Goal: Task Accomplishment & Management: Manage account settings

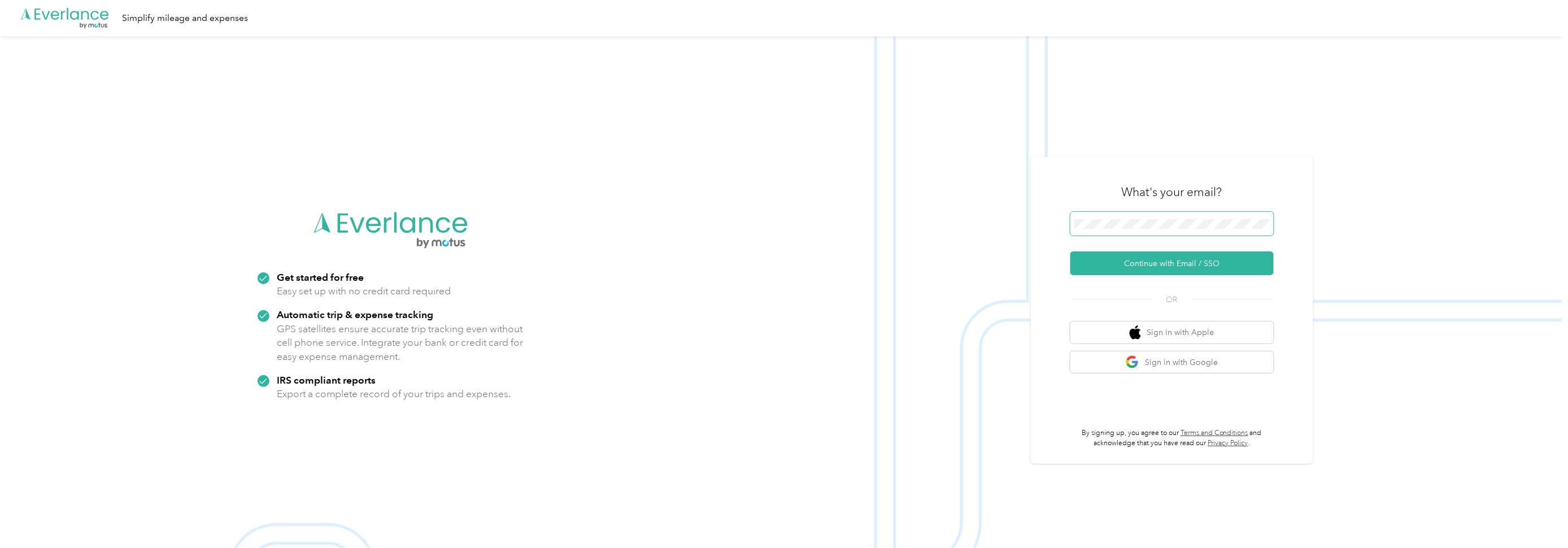
click at [1197, 217] on span at bounding box center [1172, 224] width 203 height 24
click at [1180, 218] on span at bounding box center [1172, 224] width 203 height 24
click at [1174, 266] on button "Continue with Email / SSO" at bounding box center [1172, 263] width 203 height 24
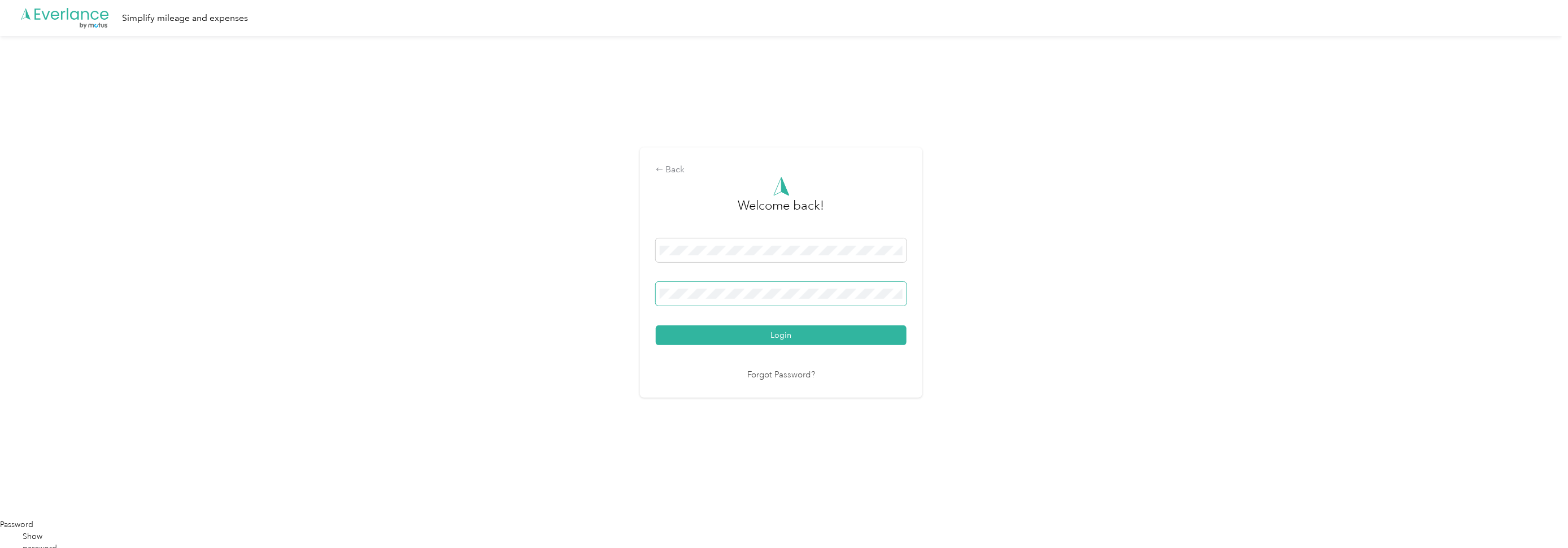
click at [656, 325] on button "Login" at bounding box center [781, 334] width 251 height 20
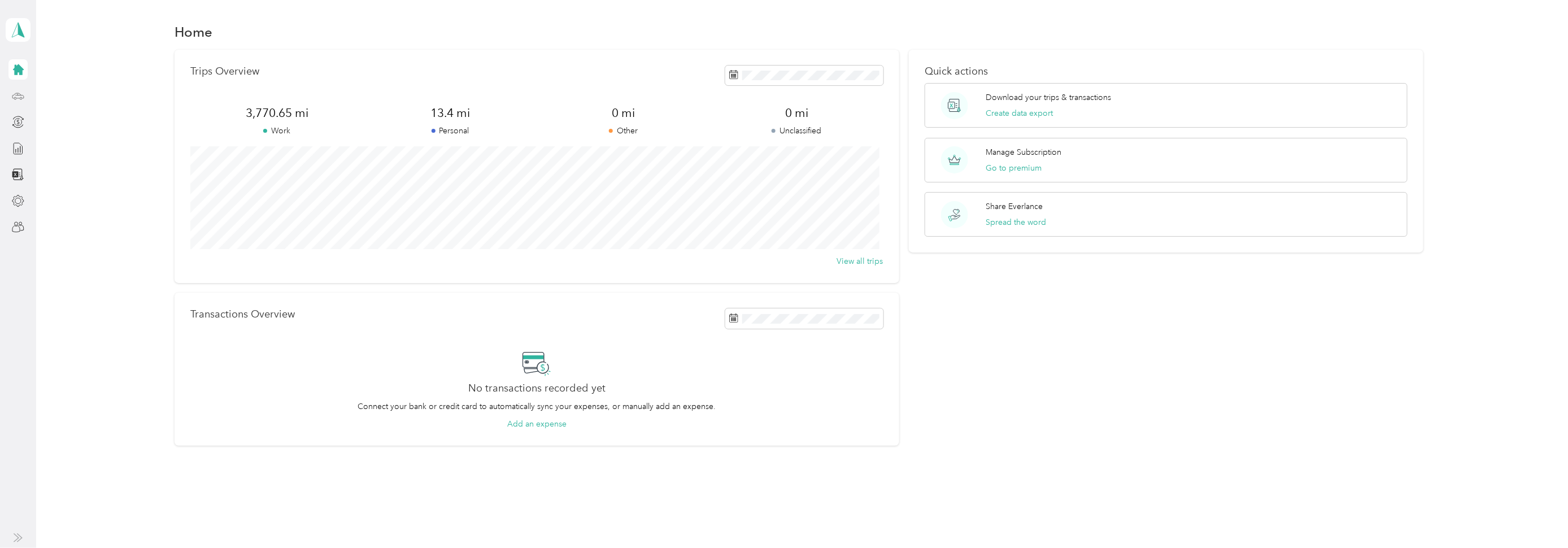
click at [19, 104] on div at bounding box center [18, 96] width 19 height 21
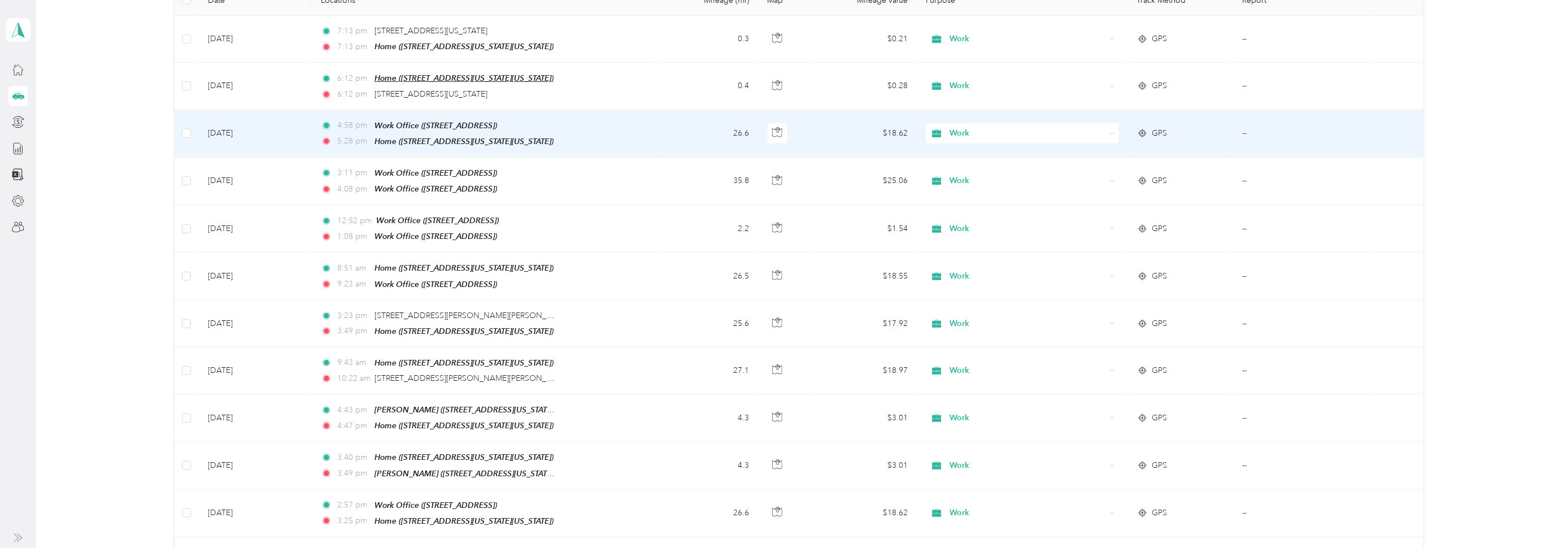
scroll to position [85, 0]
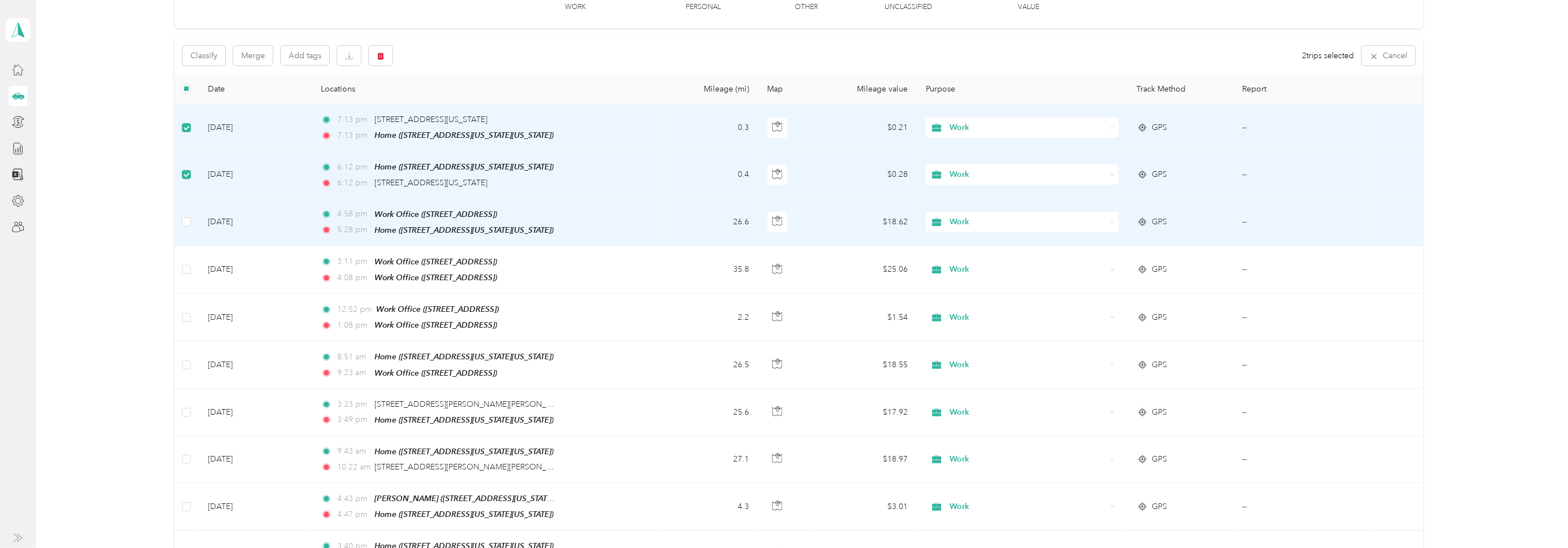
click at [191, 218] on td at bounding box center [187, 222] width 25 height 47
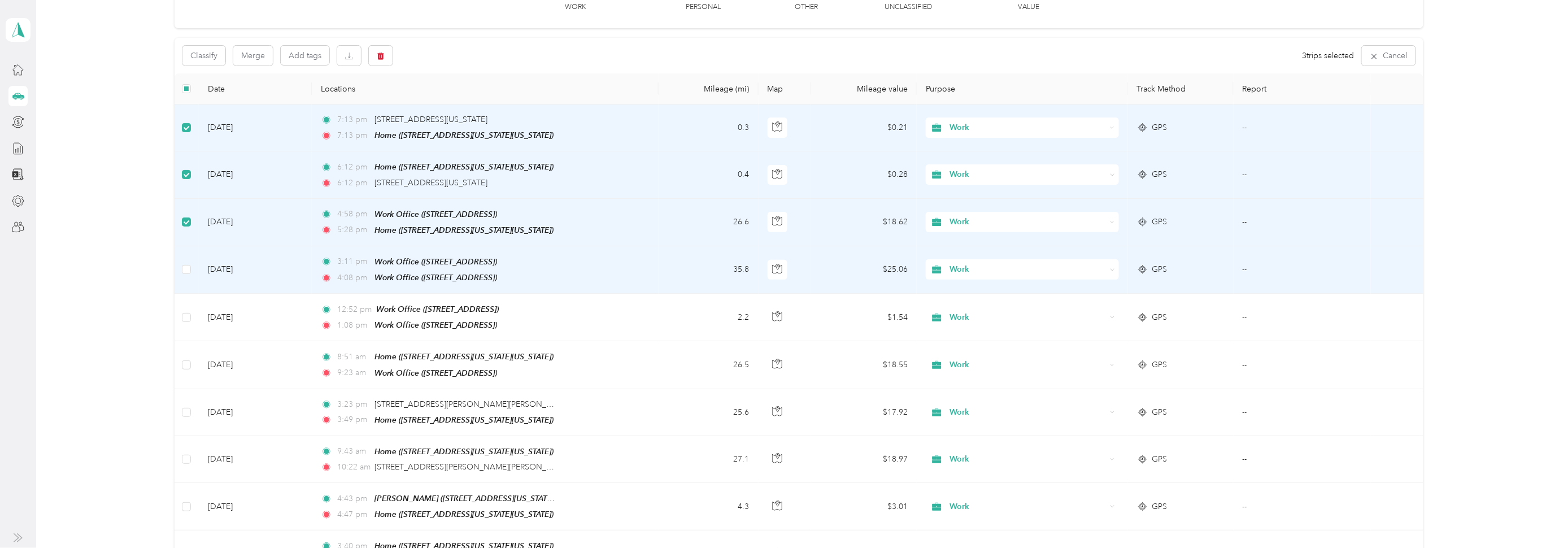
click at [186, 255] on td at bounding box center [187, 270] width 25 height 47
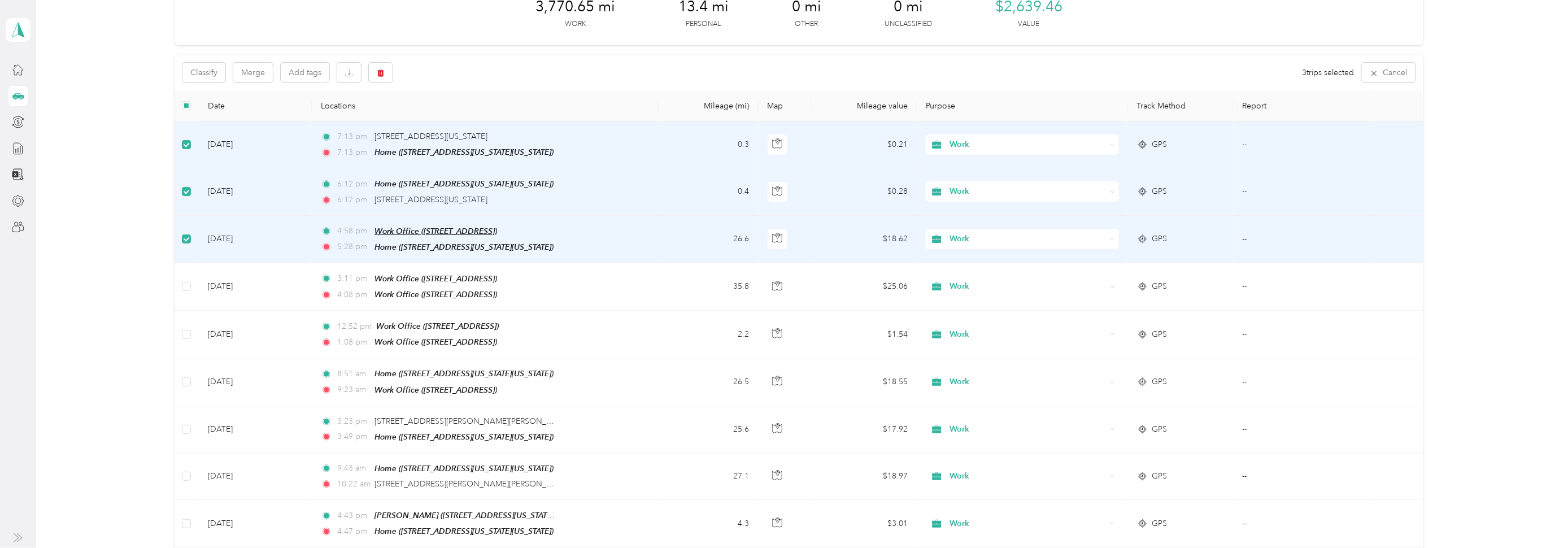
scroll to position [28, 0]
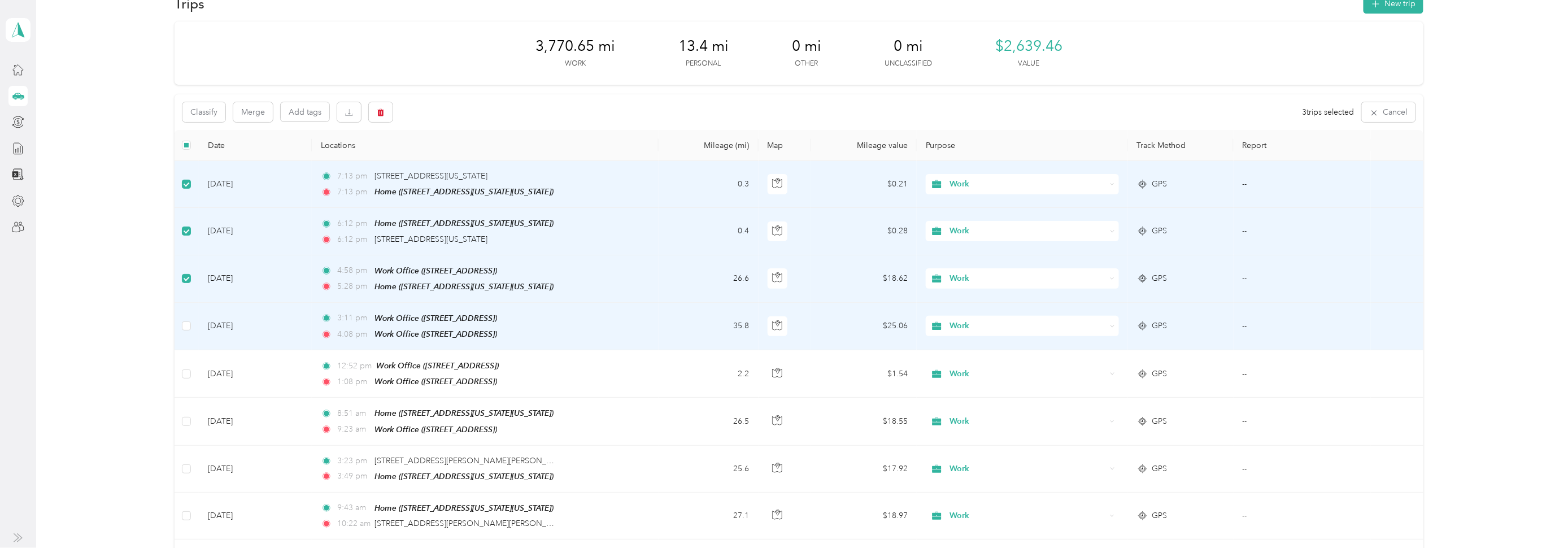
click at [186, 315] on td at bounding box center [187, 327] width 25 height 47
click at [230, 324] on td "[DATE]" at bounding box center [255, 327] width 113 height 47
click at [418, 313] on span "Work Office ([STREET_ADDRESS])" at bounding box center [435, 317] width 123 height 9
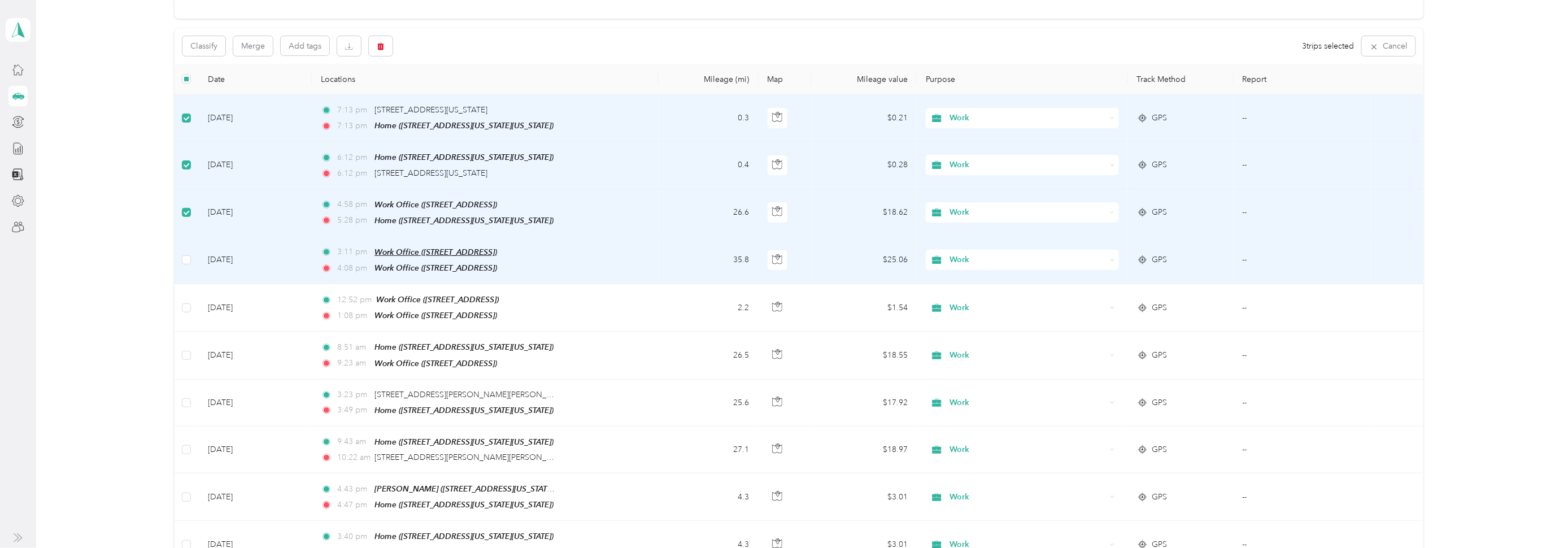
scroll to position [85, 0]
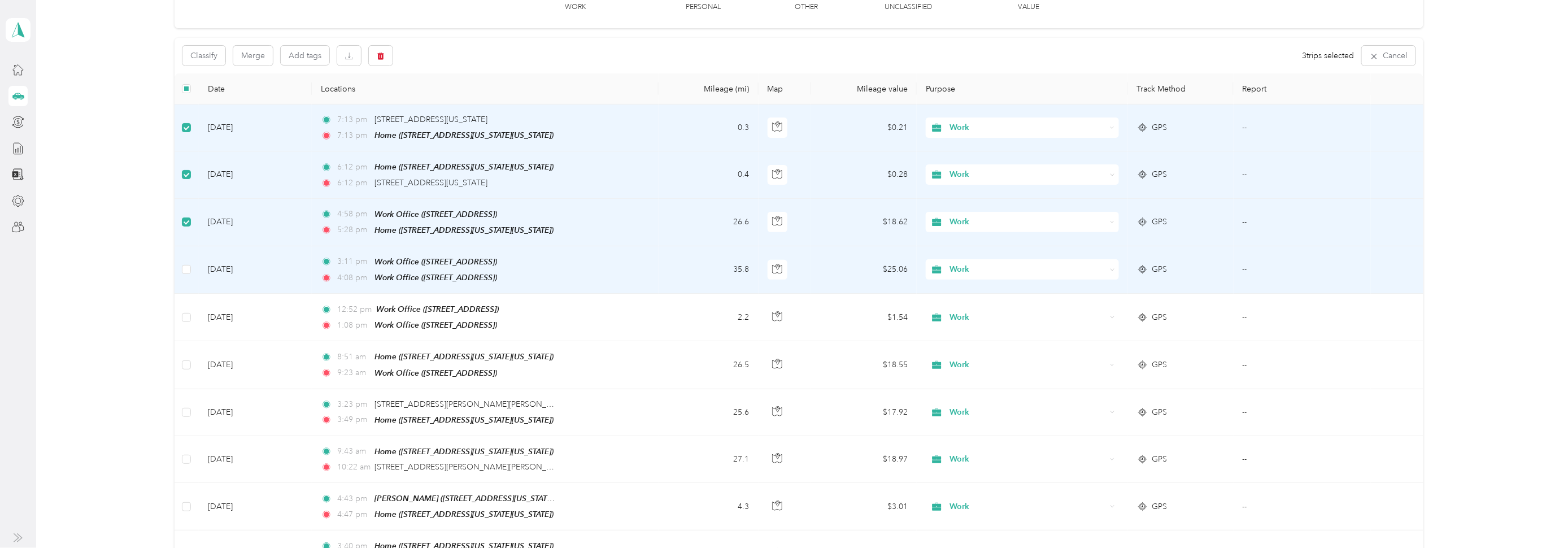
click at [238, 267] on td "[DATE]" at bounding box center [255, 270] width 113 height 47
click at [404, 257] on span "Work Office ([STREET_ADDRESS])" at bounding box center [435, 261] width 123 height 9
click at [210, 262] on td "[DATE]" at bounding box center [255, 270] width 113 height 47
click at [776, 269] on icon "button" at bounding box center [777, 268] width 10 height 10
click at [232, 264] on td "[DATE]" at bounding box center [255, 270] width 113 height 47
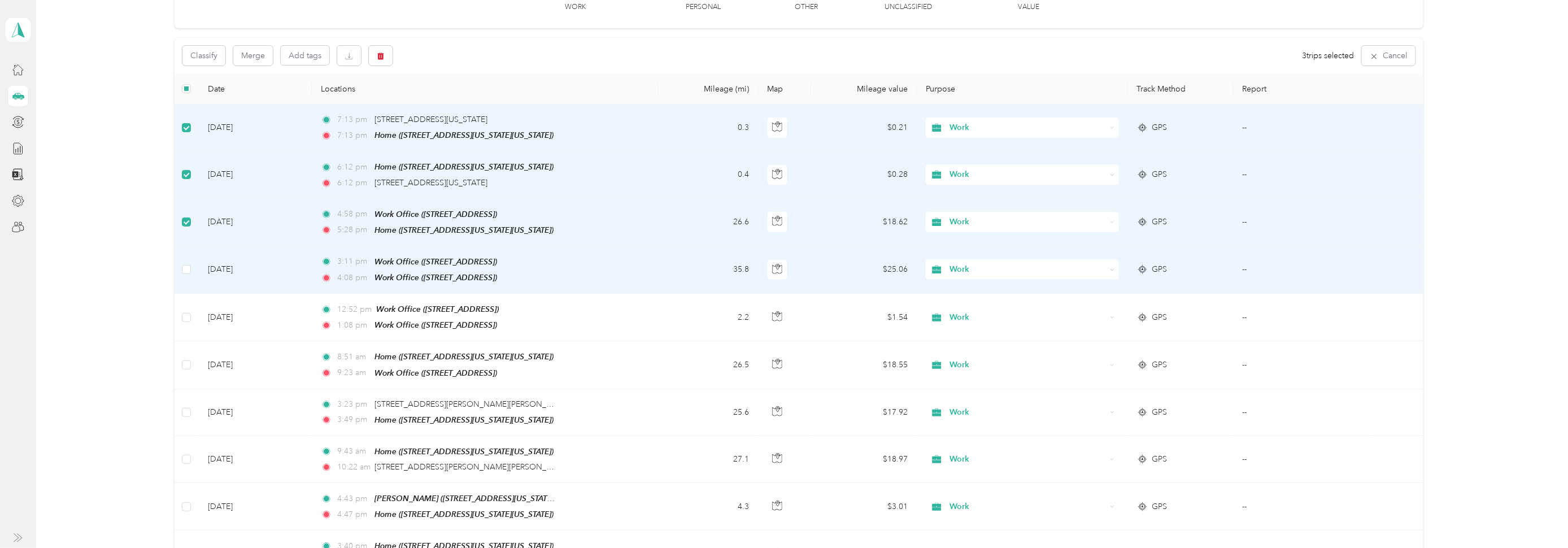
click at [222, 266] on td "[DATE]" at bounding box center [255, 270] width 113 height 47
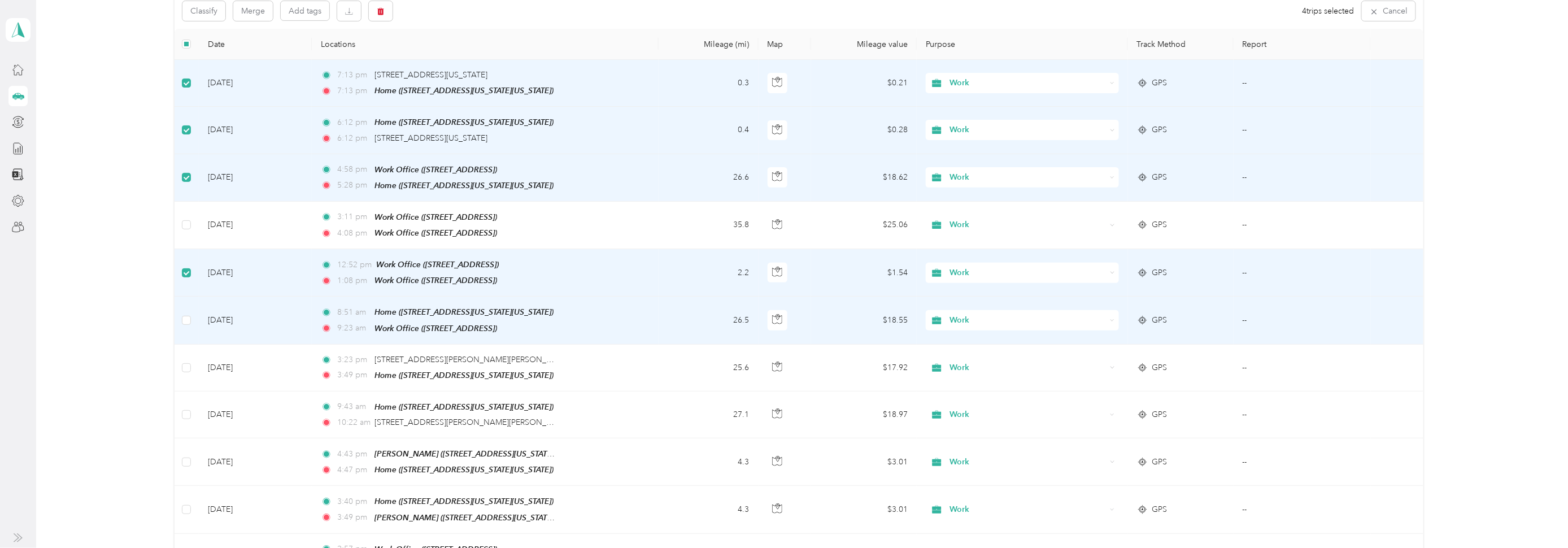
scroll to position [141, 0]
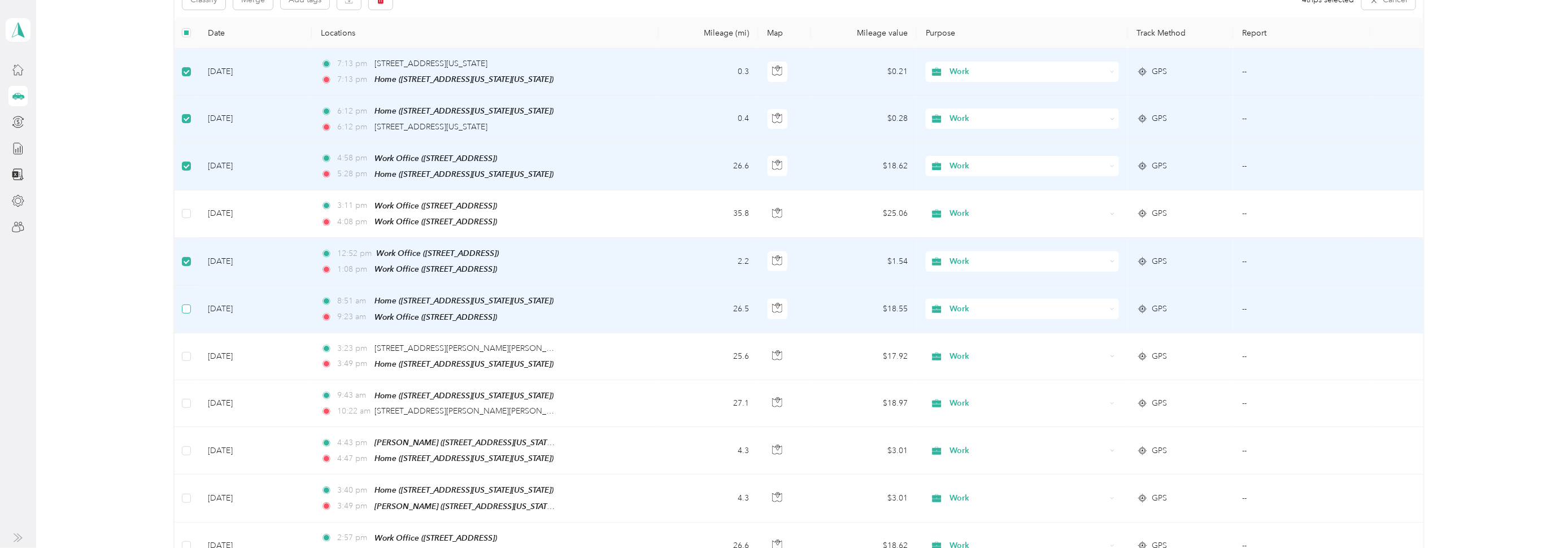
click at [183, 308] on label at bounding box center [186, 309] width 9 height 13
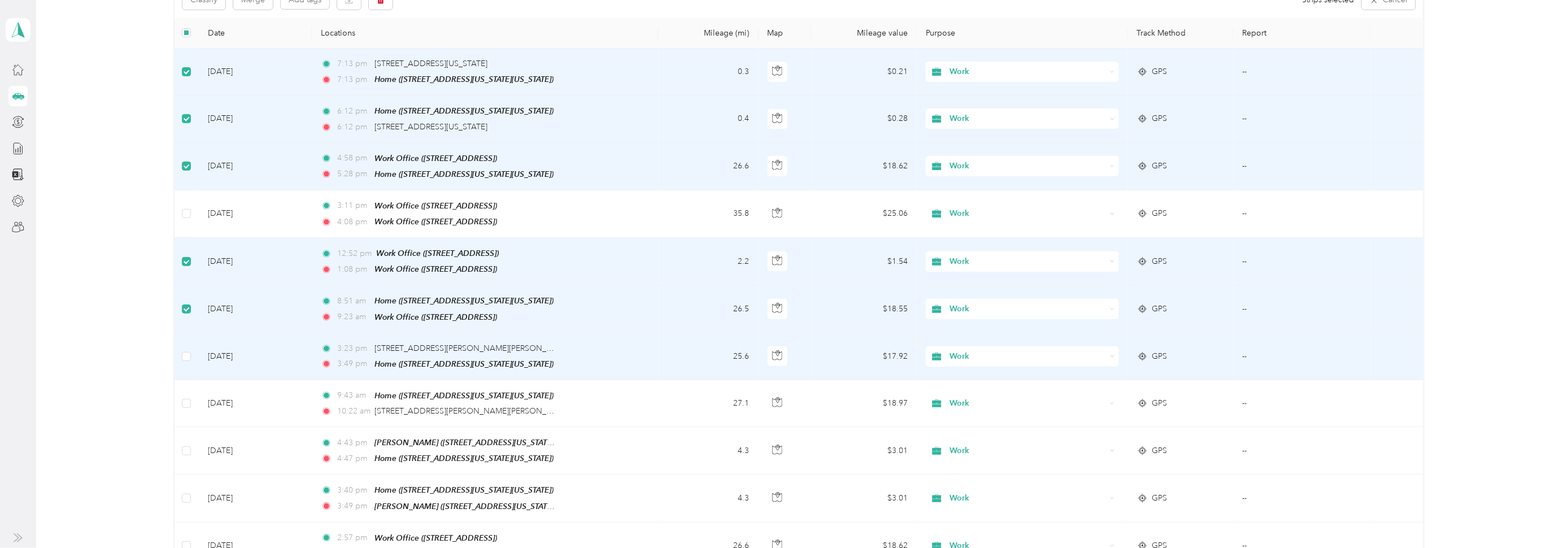
click at [180, 342] on td at bounding box center [187, 356] width 25 height 47
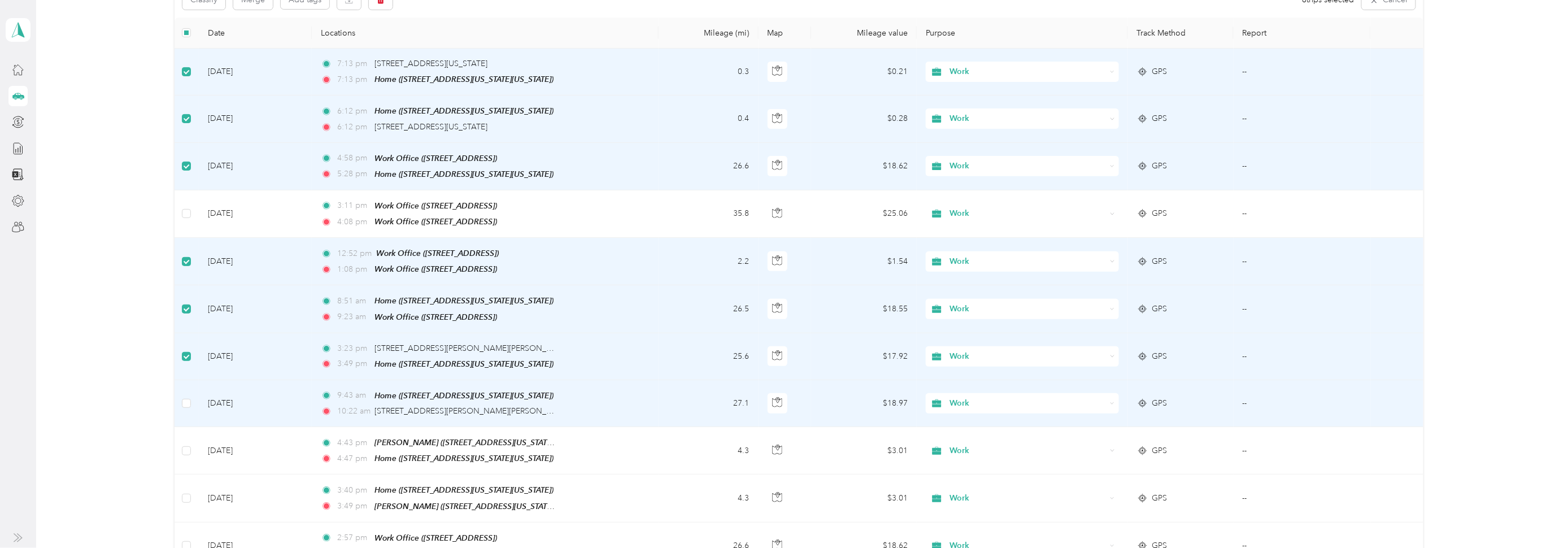
click at [180, 390] on td at bounding box center [187, 403] width 25 height 47
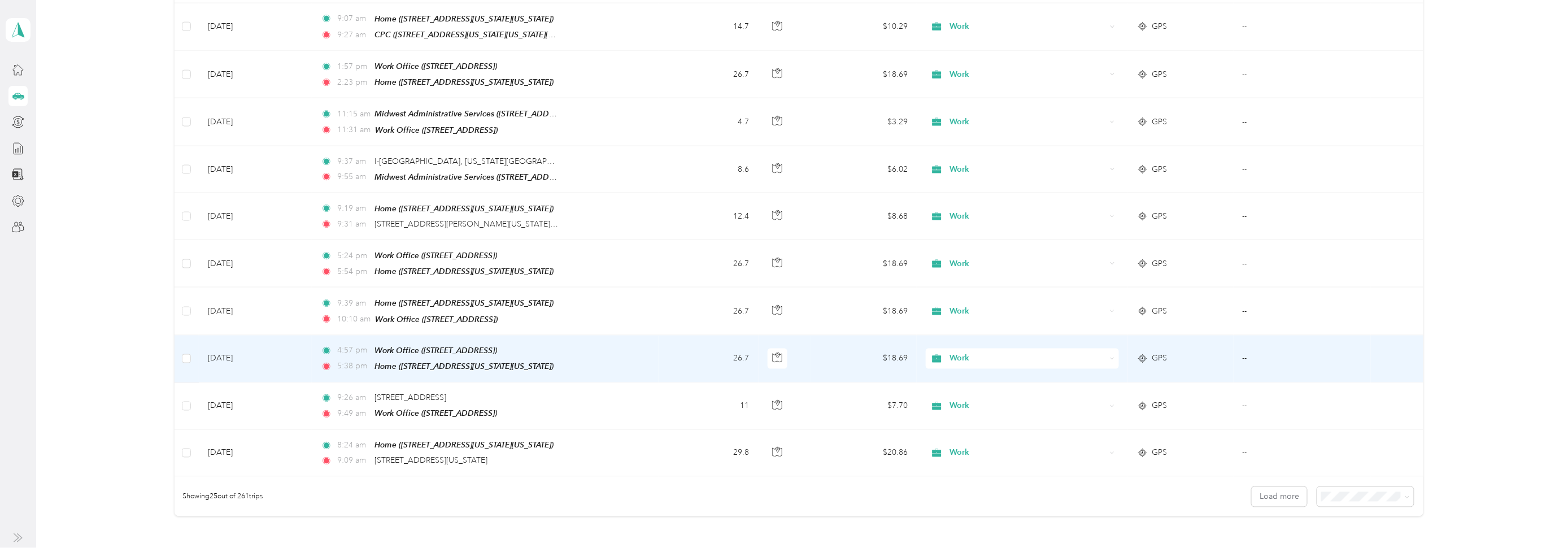
scroll to position [885, 0]
